Goal: Task Accomplishment & Management: Manage account settings

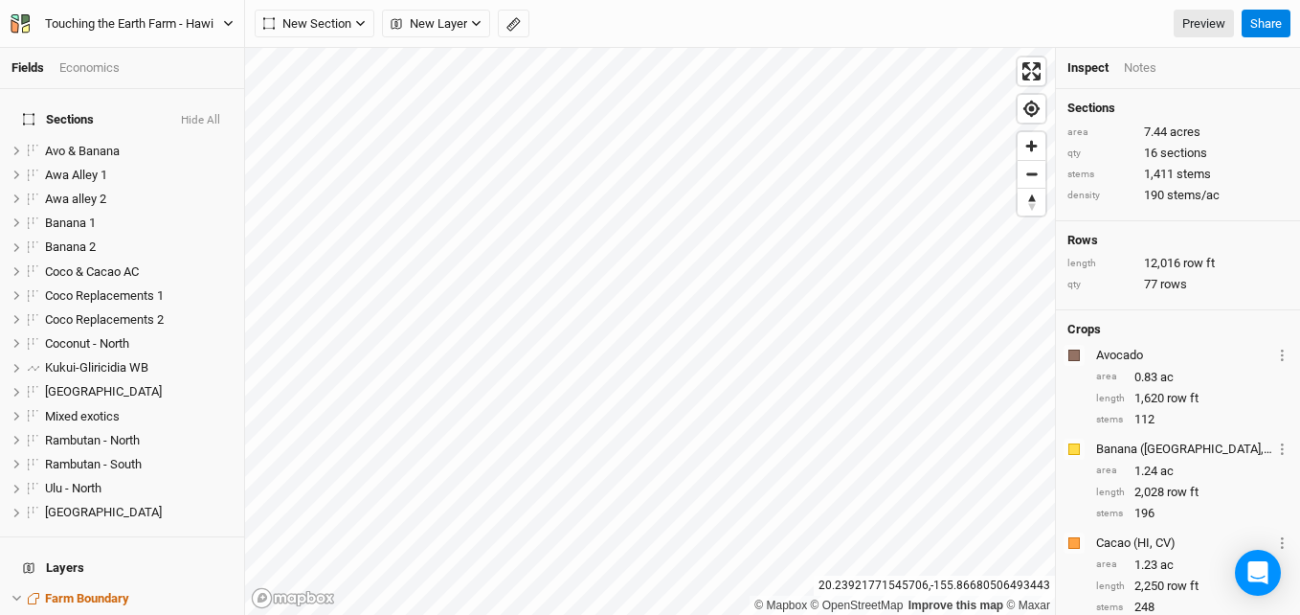
click at [118, 34] on button "Touching the Earth Farm - Hawi" at bounding box center [122, 23] width 225 height 21
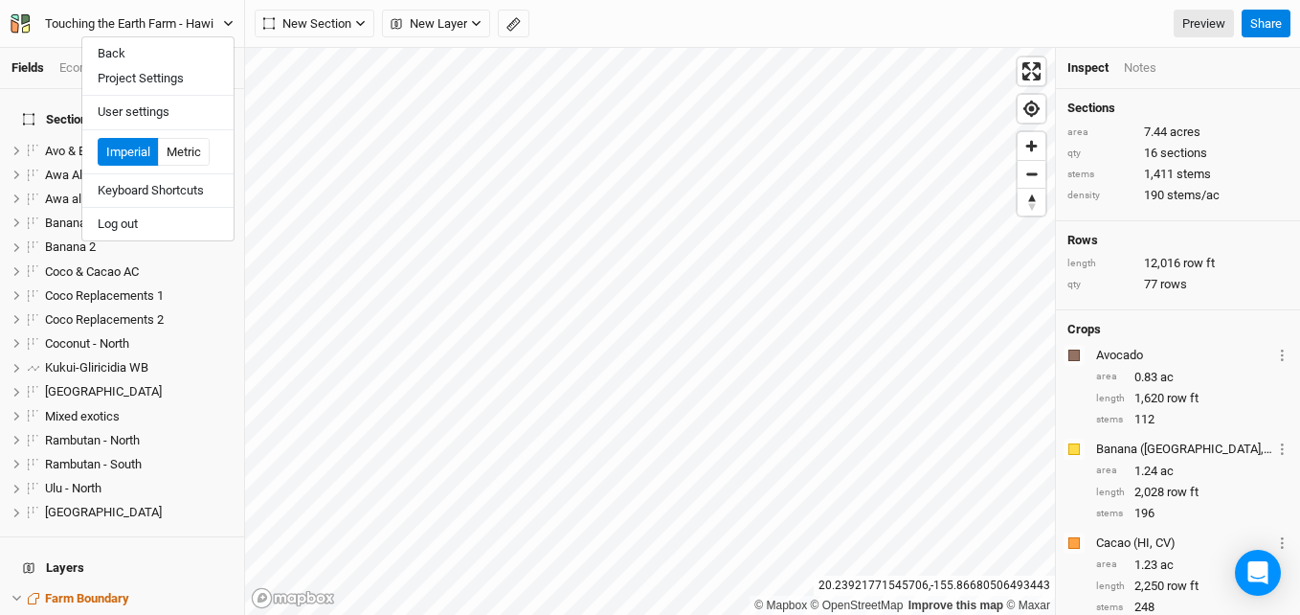
click at [132, 22] on div "Touching the Earth Farm - Hawi" at bounding box center [129, 23] width 169 height 19
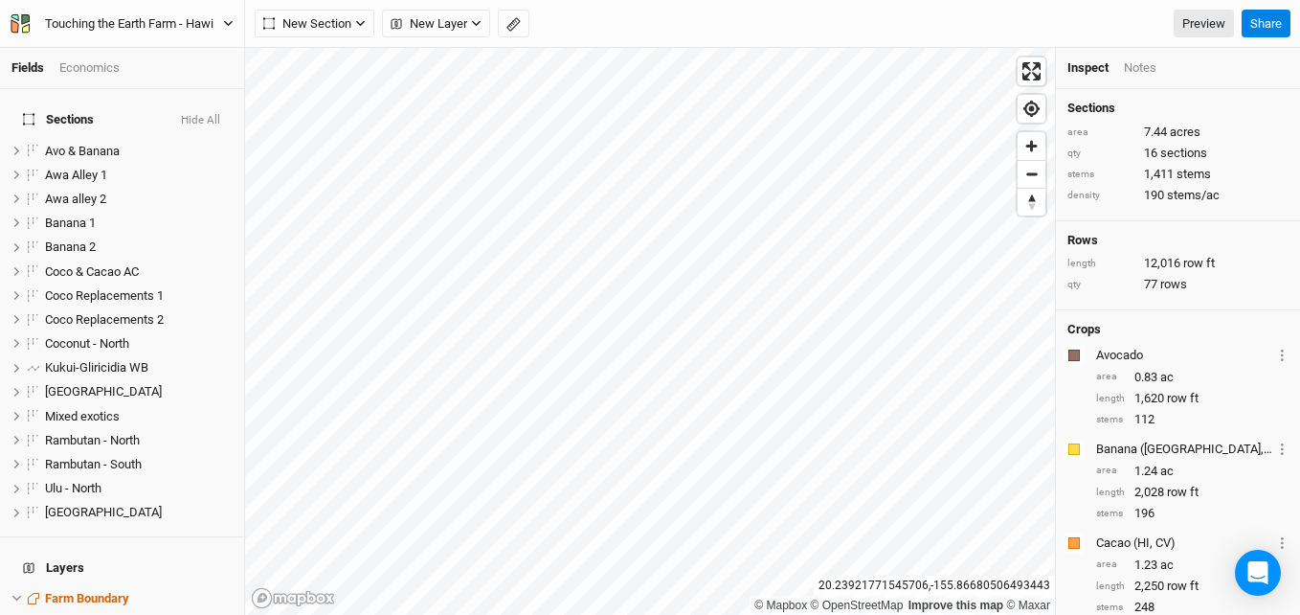
click at [129, 32] on div "Touching the Earth Farm - Hawi" at bounding box center [129, 23] width 169 height 19
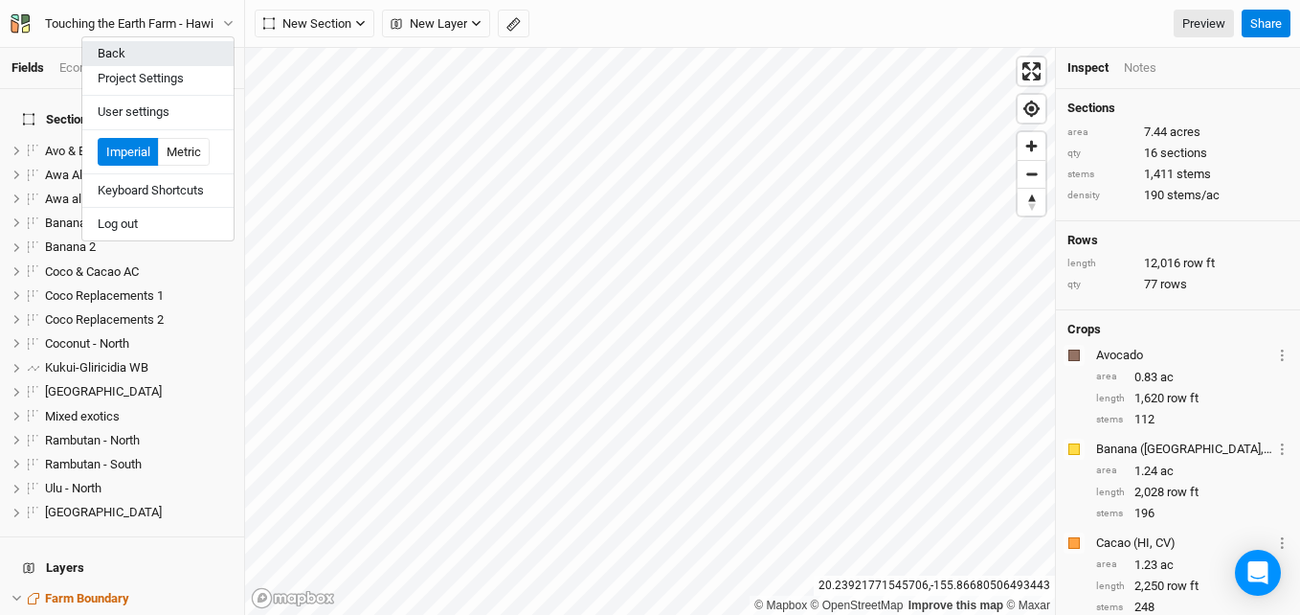
click at [118, 55] on button "Back" at bounding box center [157, 53] width 151 height 25
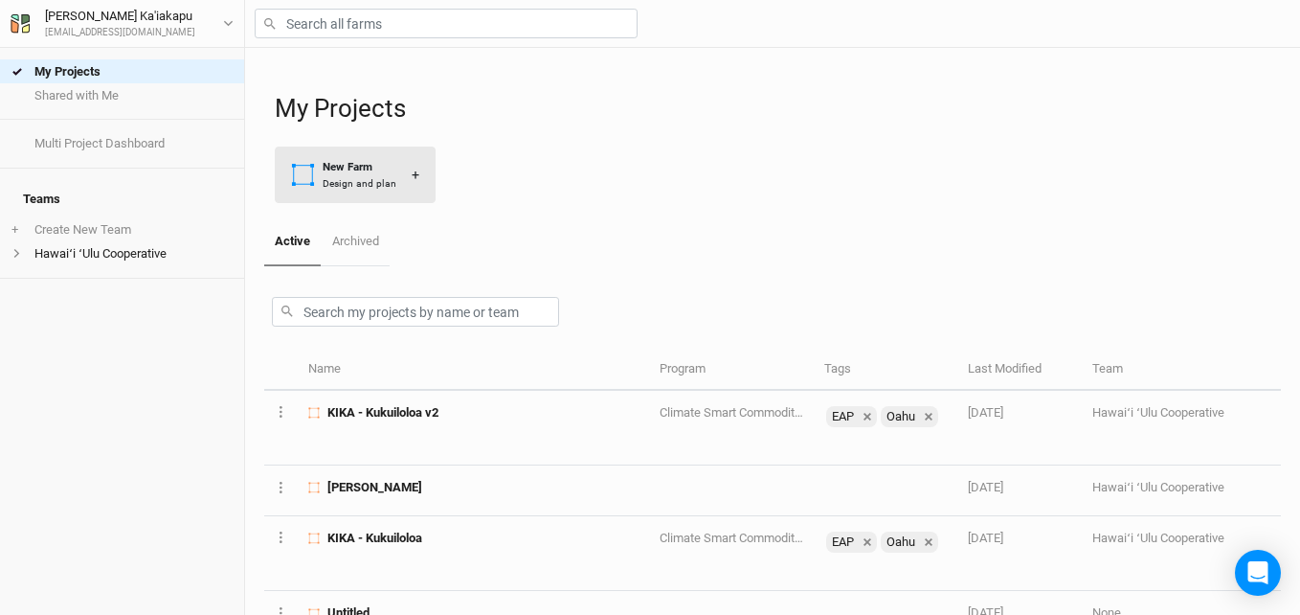
click at [386, 177] on div "Design and plan" at bounding box center [360, 183] width 74 height 14
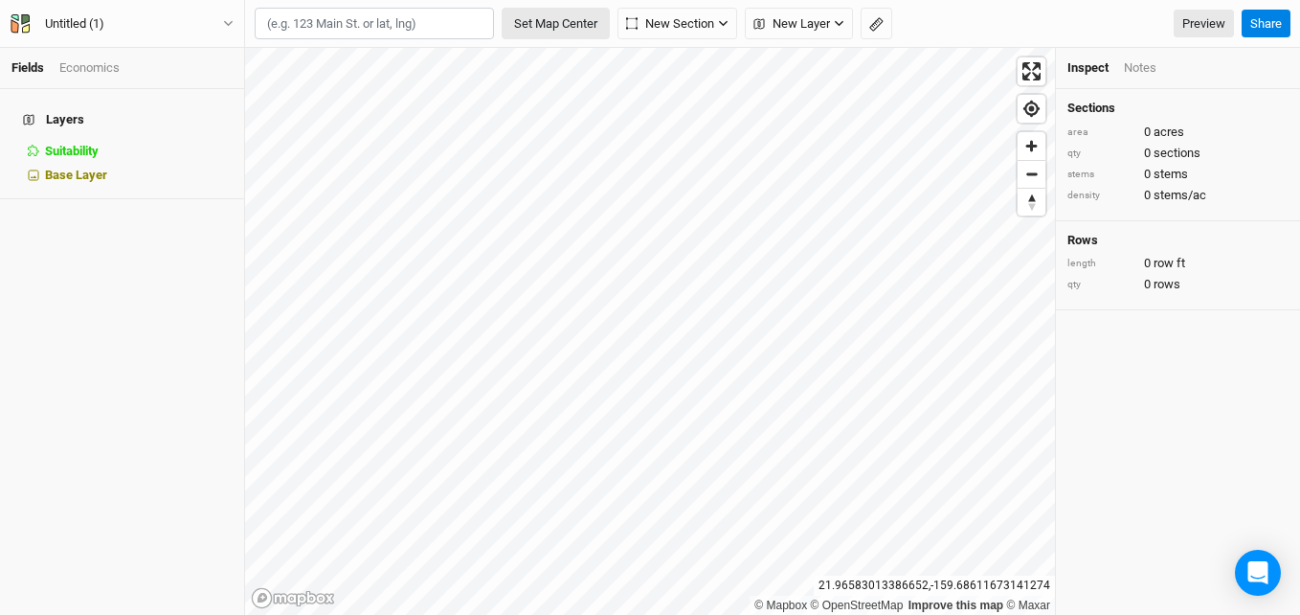
click at [557, 17] on button "Set Map Center" at bounding box center [556, 24] width 108 height 33
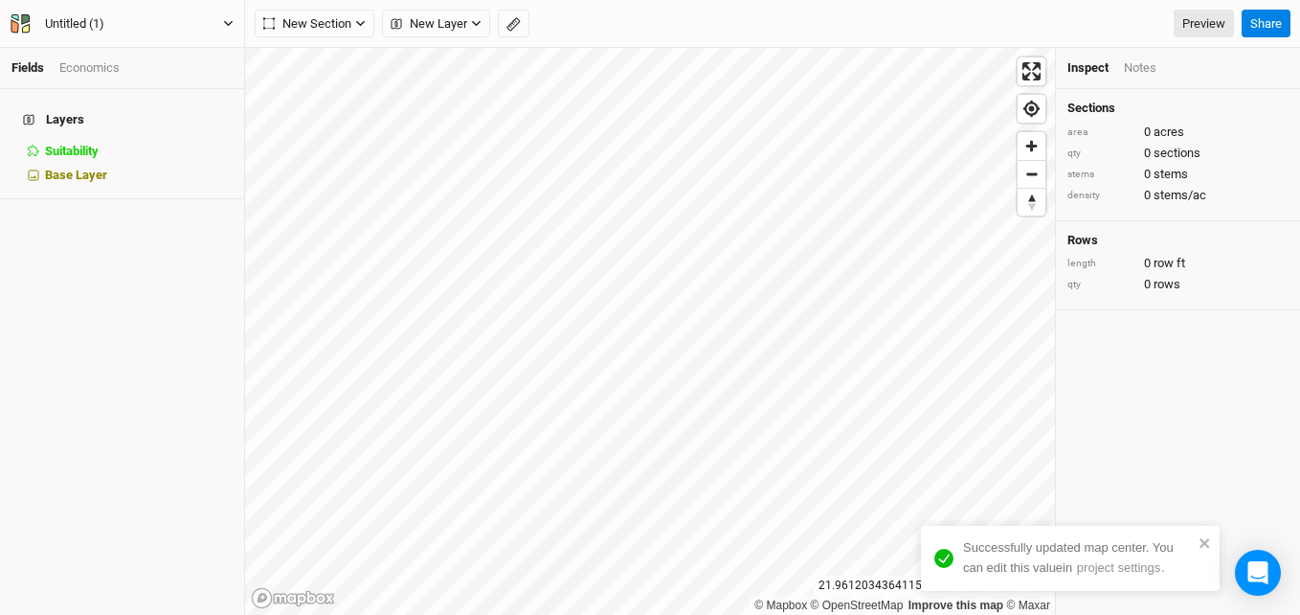
click at [91, 25] on div "Untitled (1)" at bounding box center [74, 23] width 59 height 19
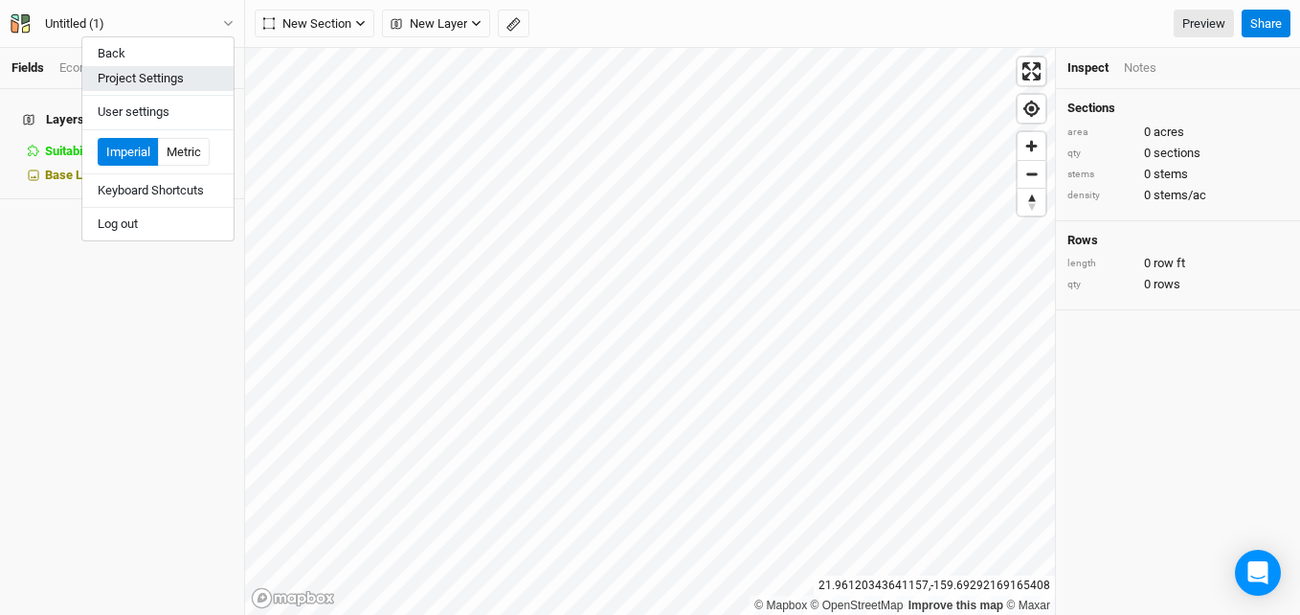
click at [138, 75] on button "Project Settings" at bounding box center [157, 78] width 151 height 25
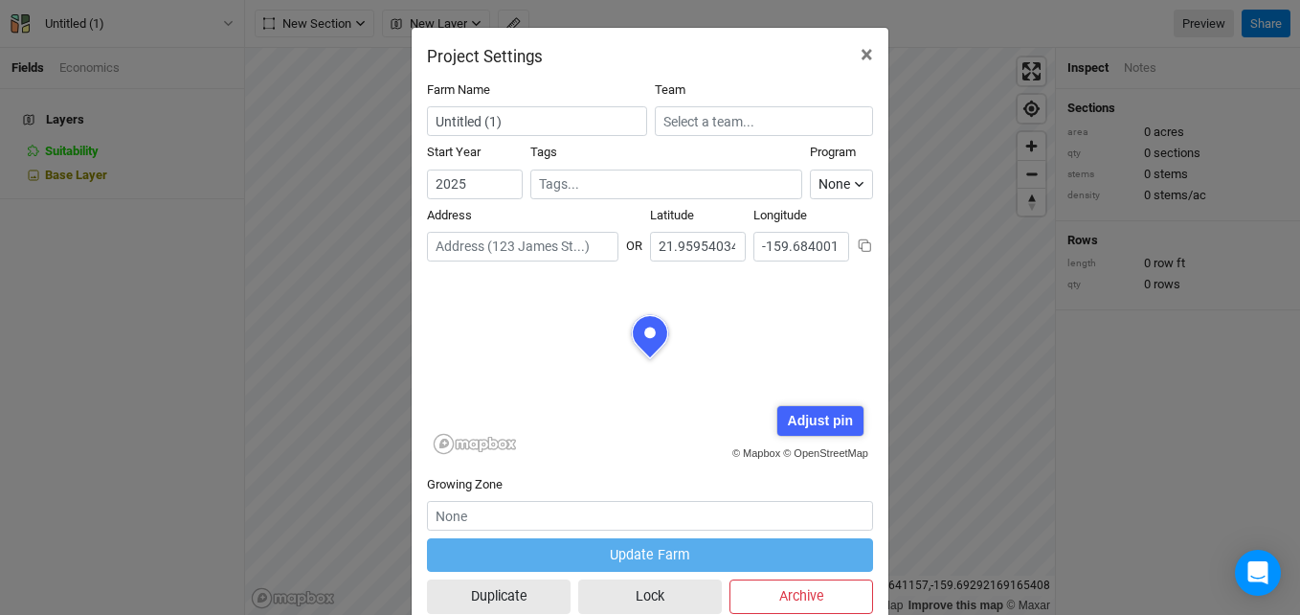
scroll to position [96, 223]
click at [485, 120] on input "Untitled (1)" at bounding box center [537, 121] width 220 height 30
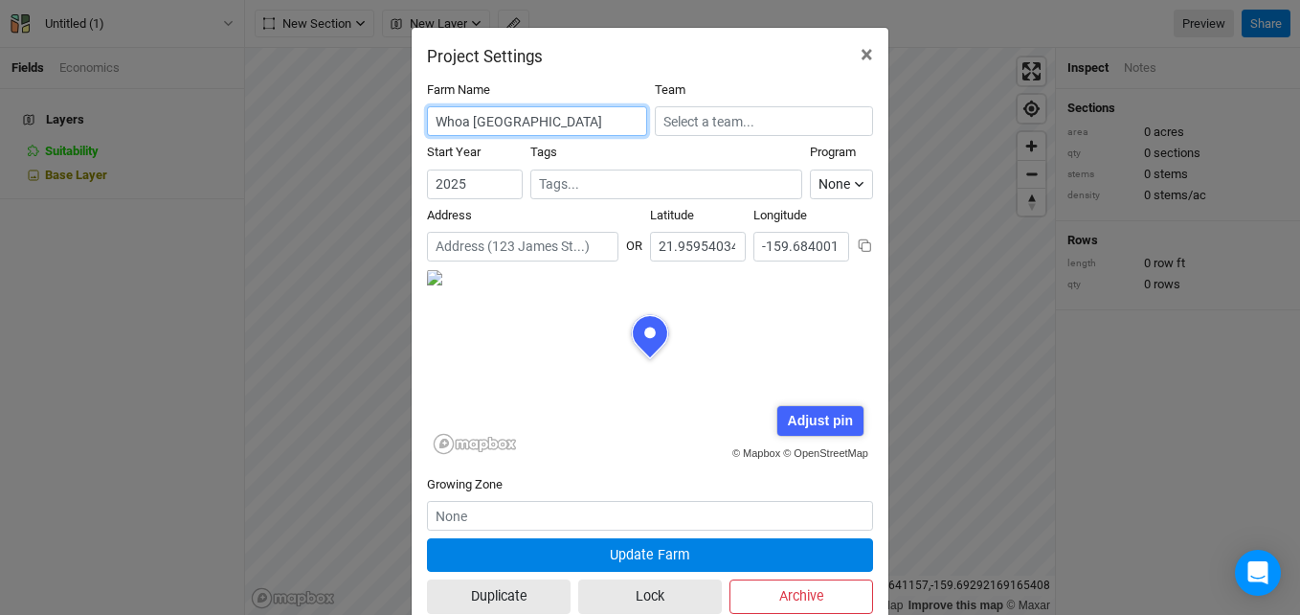
type input "Whoa [GEOGRAPHIC_DATA]"
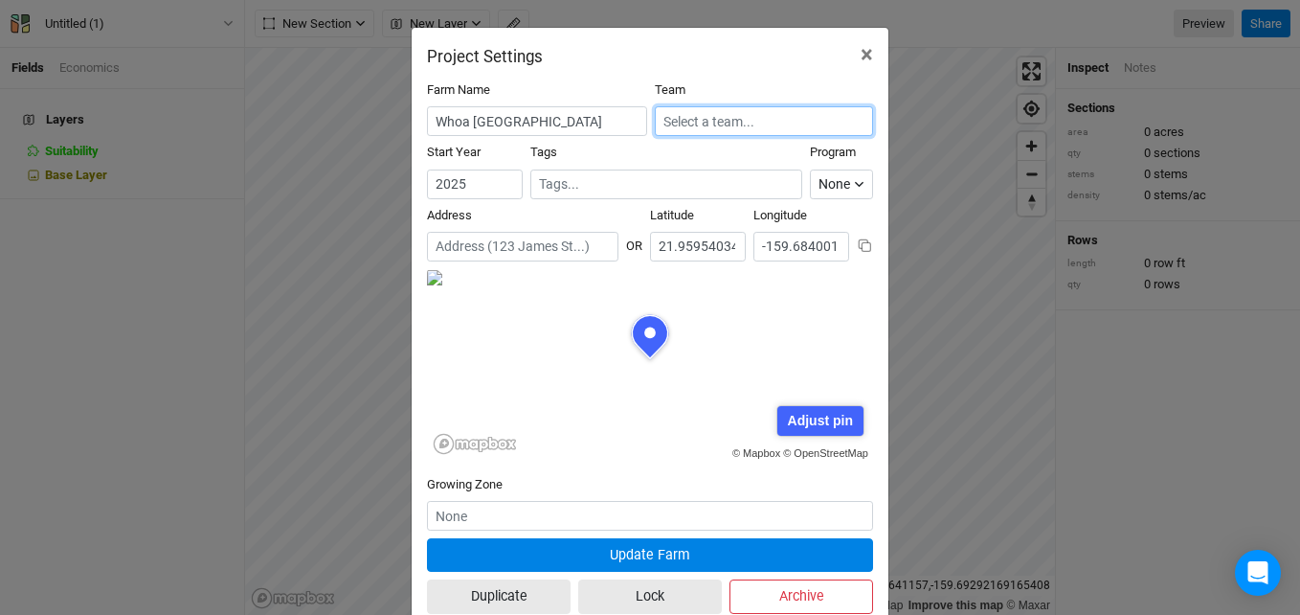
click at [716, 124] on input "text" at bounding box center [764, 121] width 218 height 30
click at [692, 159] on div "None" at bounding box center [693, 158] width 29 height 17
type input "None"
click at [703, 187] on input "text" at bounding box center [666, 184] width 255 height 20
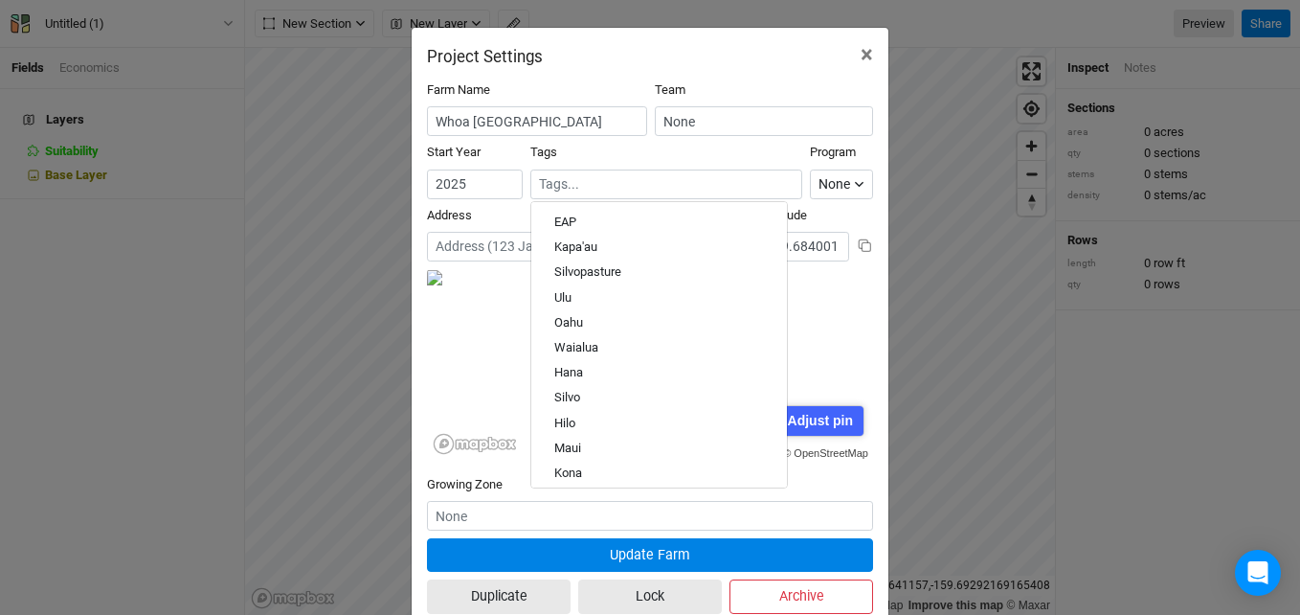
click at [594, 74] on div "Farm Name Whoa Dea Ranch Team None Start Year [DATE] Tags EAP Kapa'au Silvopast…" at bounding box center [650, 351] width 477 height 571
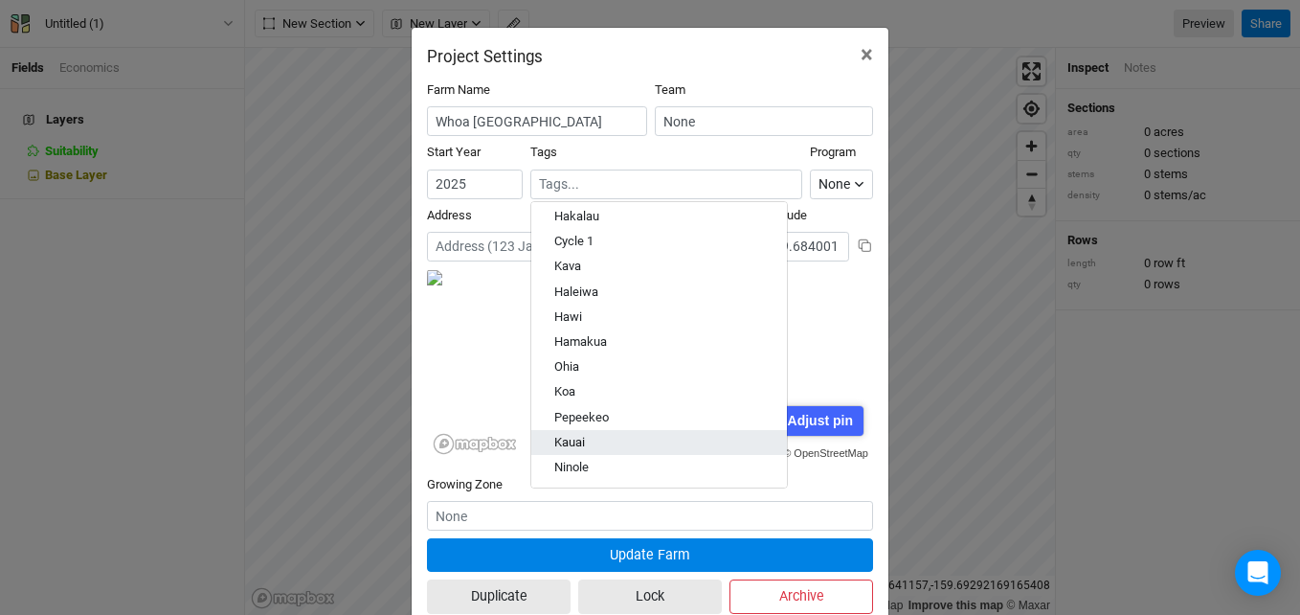
click at [573, 441] on div "Kauai" at bounding box center [569, 441] width 31 height 17
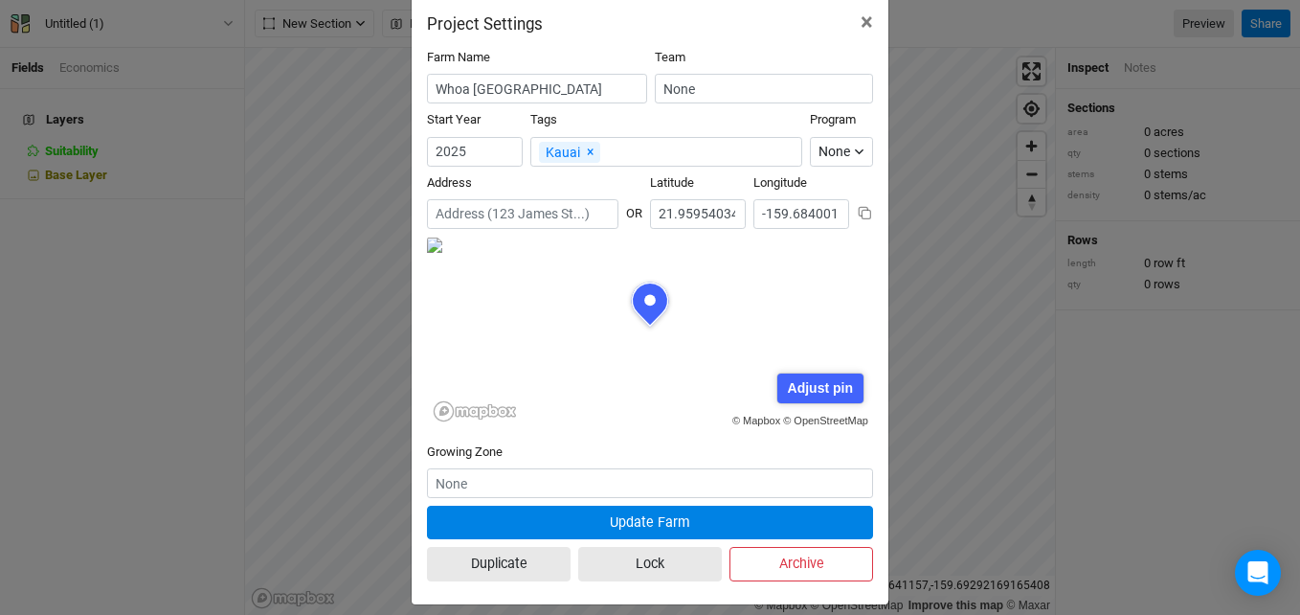
scroll to position [50, 0]
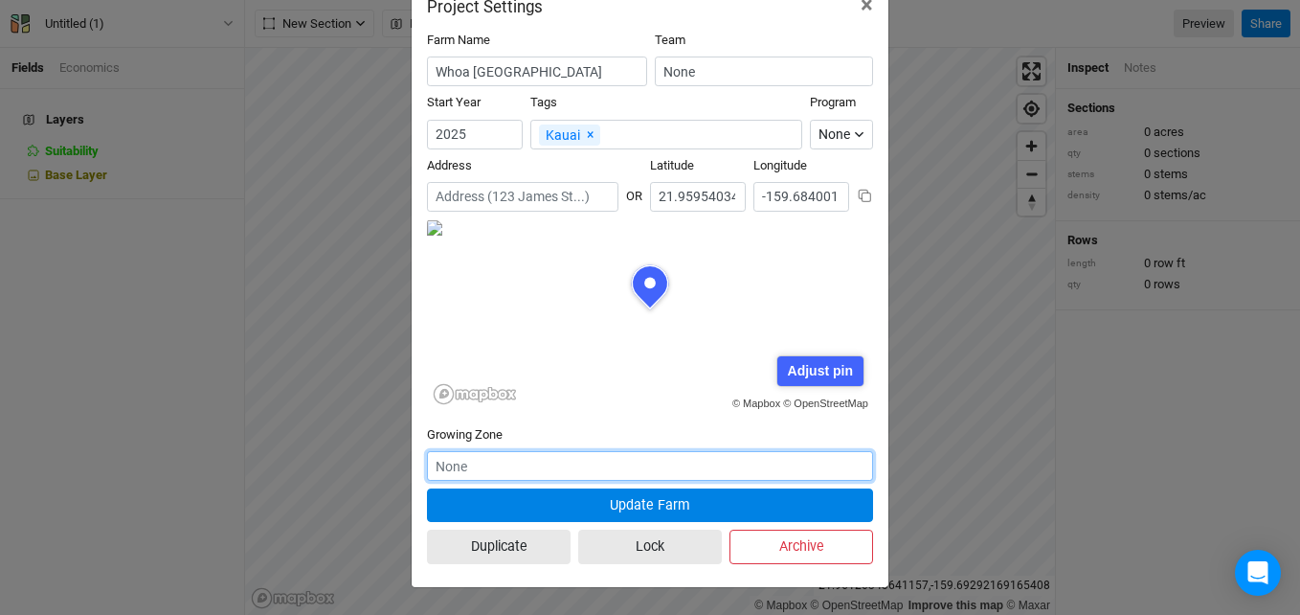
click at [532, 463] on input "text" at bounding box center [650, 466] width 446 height 30
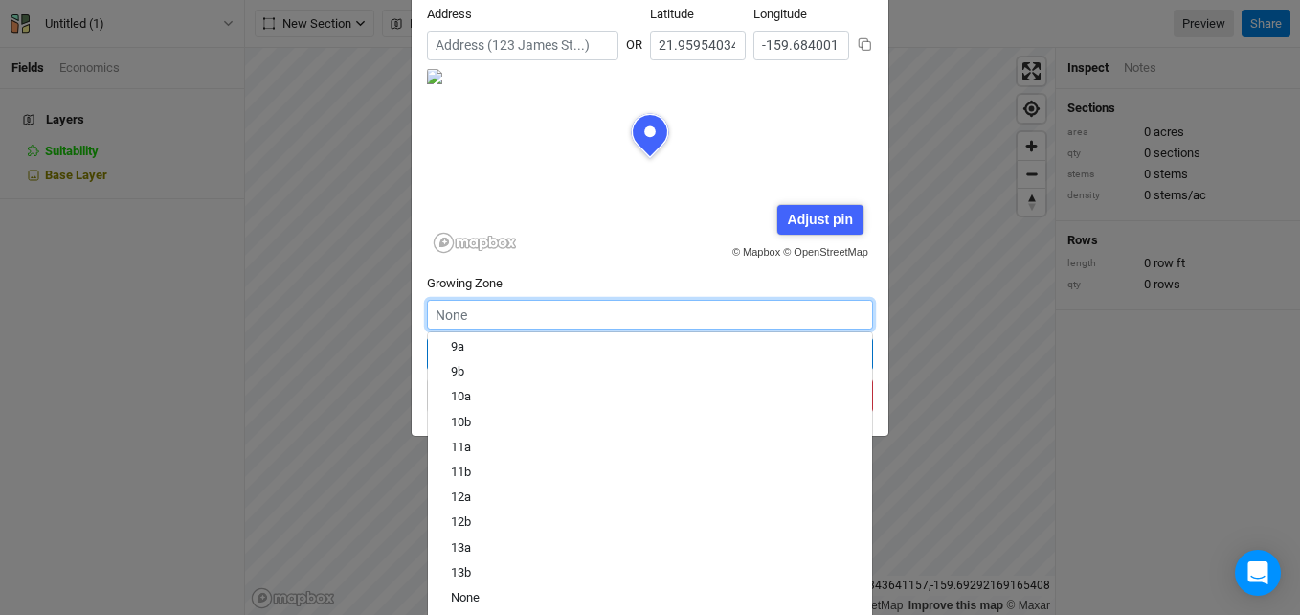
scroll to position [205, 0]
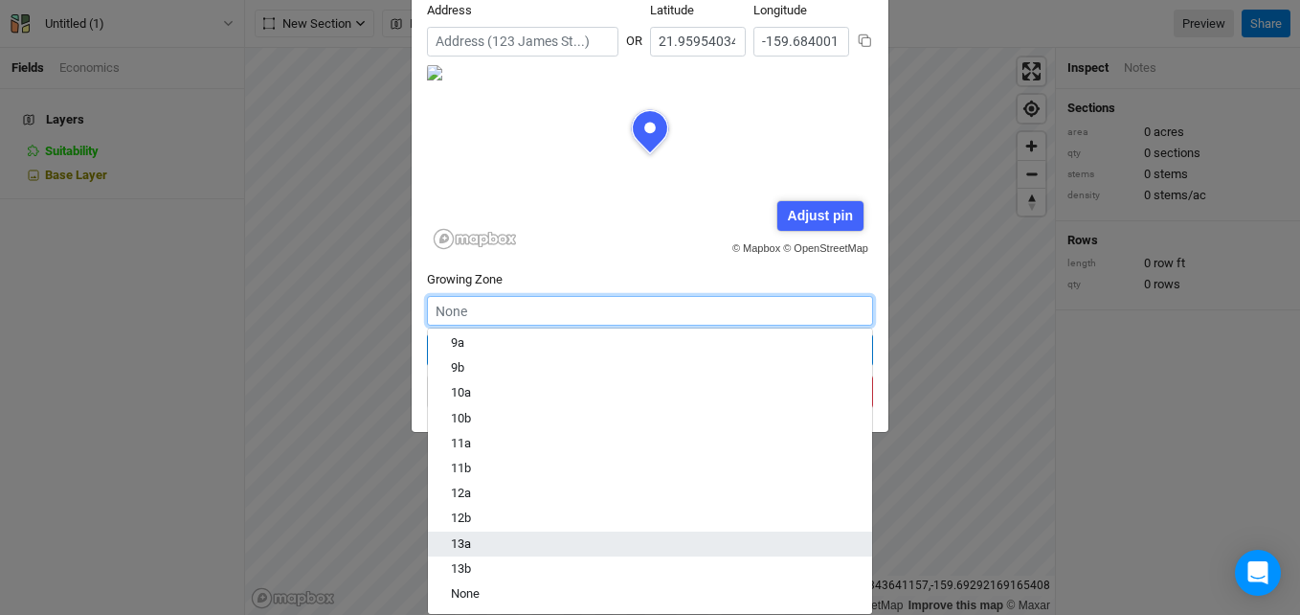
click at [484, 546] on div "13a" at bounding box center [650, 543] width 398 height 17
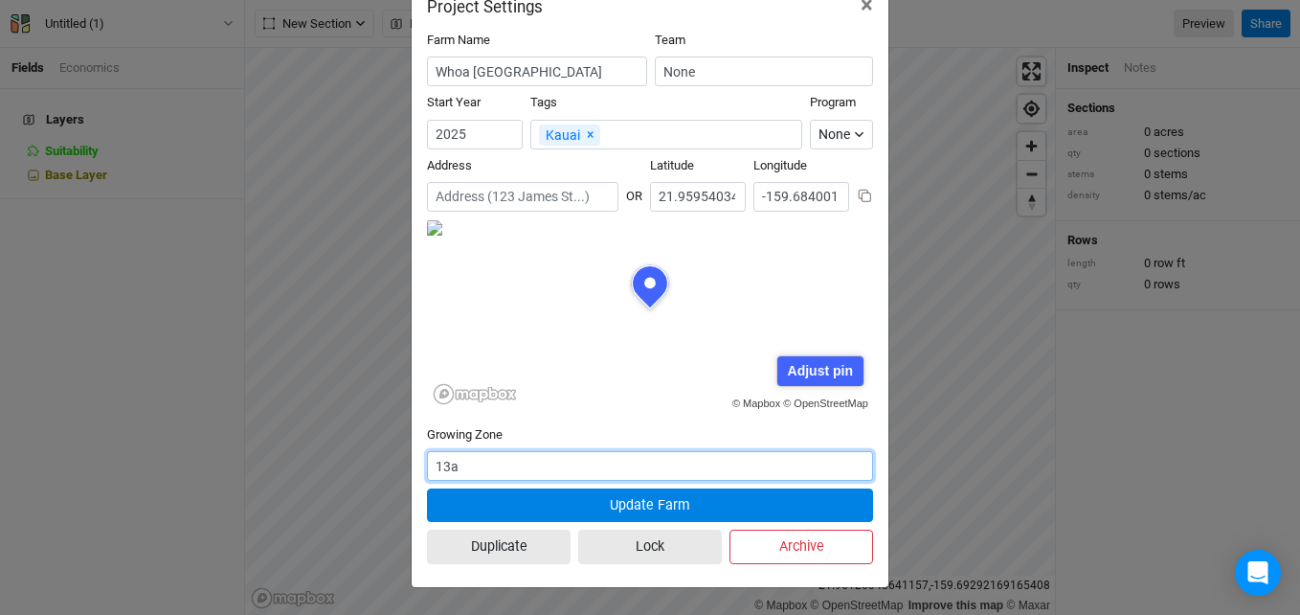
scroll to position [50, 0]
drag, startPoint x: 453, startPoint y: 465, endPoint x: 410, endPoint y: 466, distance: 43.1
click at [412, 466] on div "Farm Name Whoa Dea Ranch Team None Start Year [DATE] Tags Kauai × Remove Progra…" at bounding box center [650, 301] width 477 height 571
type input "1"
type input "1a"
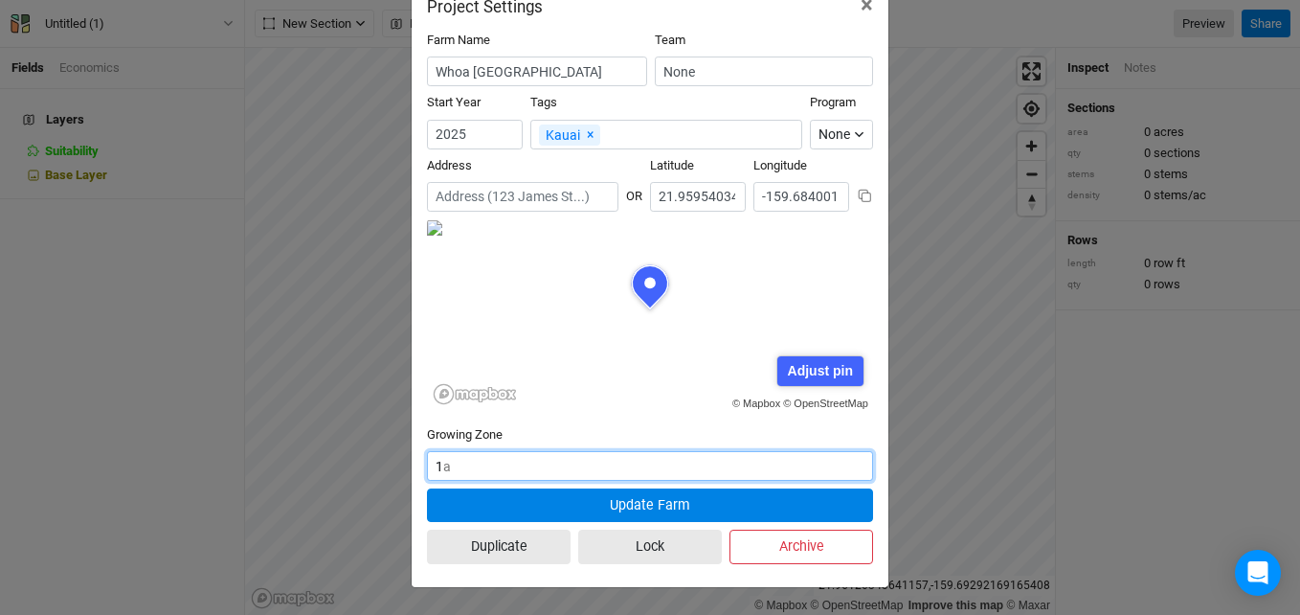
type input "12"
type input "12a"
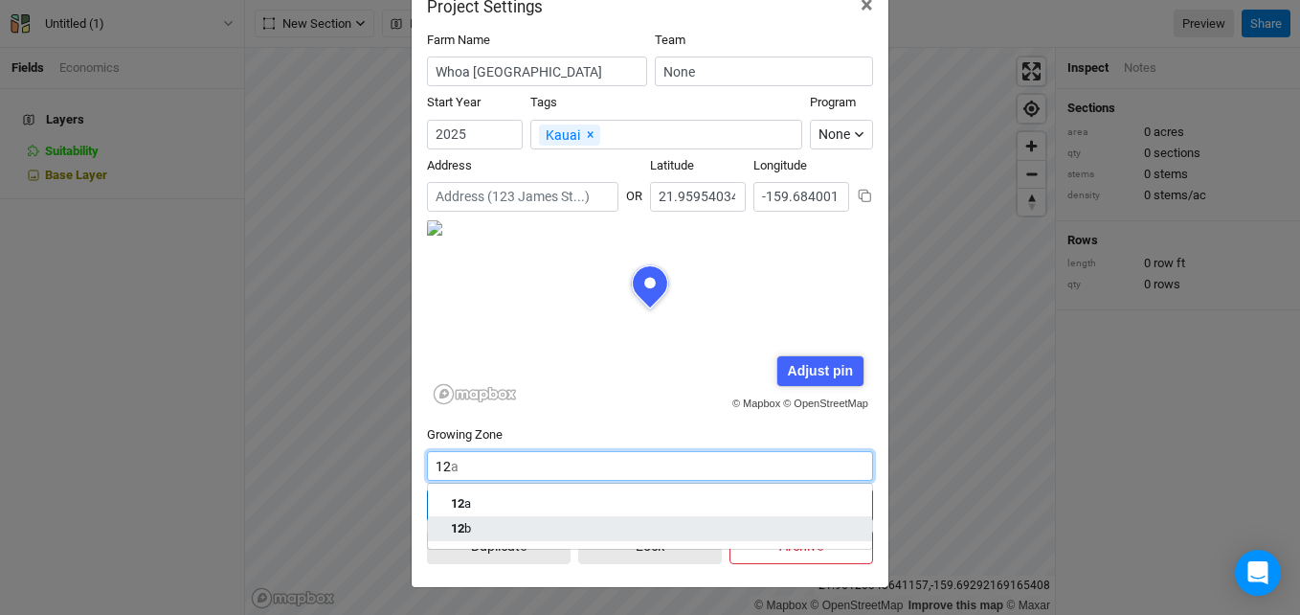
click at [463, 529] on div "12 b" at bounding box center [461, 528] width 20 height 17
type input "12b"
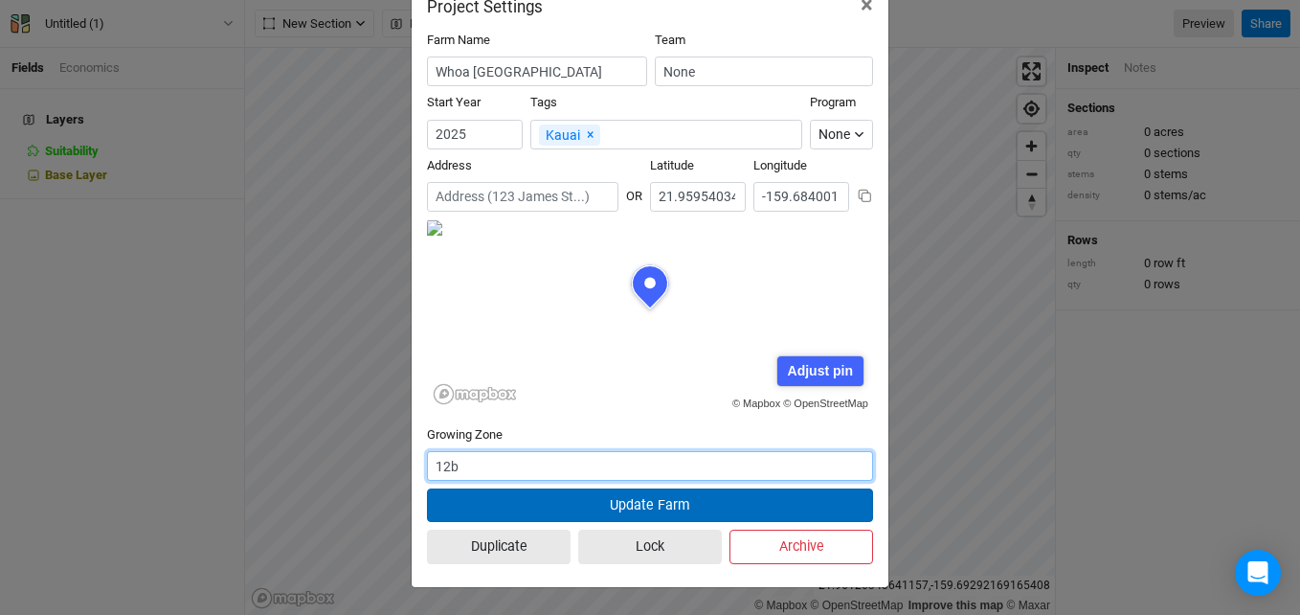
type input "12b"
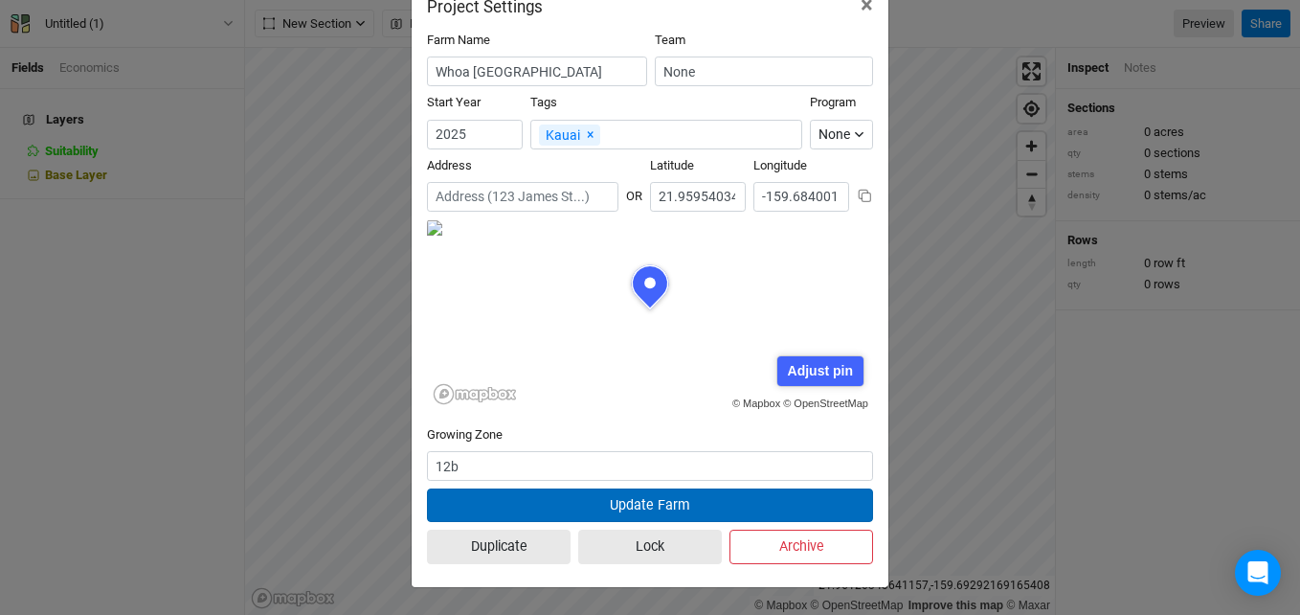
click at [581, 502] on button "Update Farm" at bounding box center [650, 505] width 446 height 34
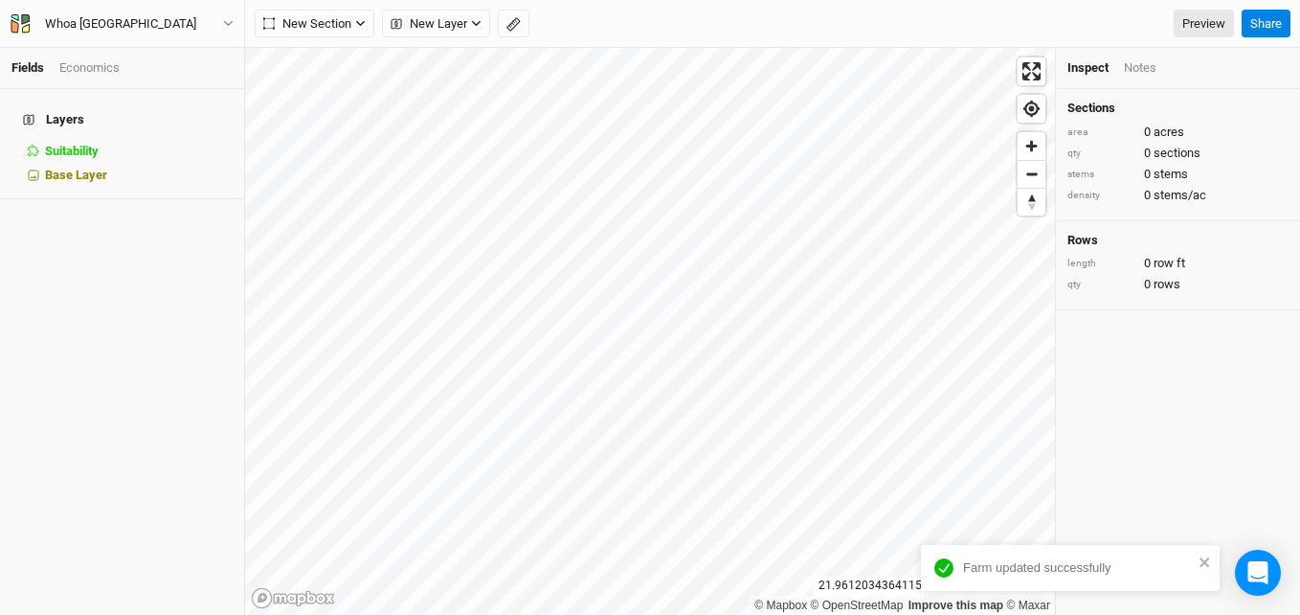
scroll to position [15, 0]
click at [518, 34] on button "button" at bounding box center [514, 24] width 32 height 29
click at [301, 20] on icon "button" at bounding box center [296, 23] width 11 height 11
click at [336, 22] on button "Done" at bounding box center [342, 24] width 46 height 29
